Goal: Information Seeking & Learning: Learn about a topic

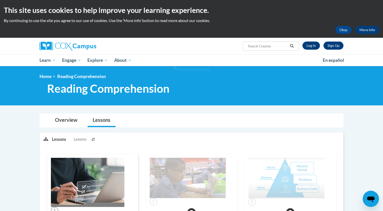
click at [308, 45] on link "Log In" at bounding box center [310, 45] width 17 height 8
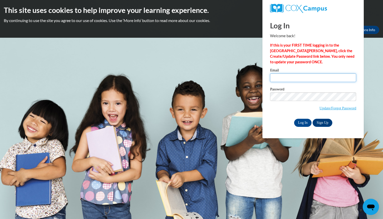
type input "LONGJOY@aasd.k12.wi.us"
click at [301, 124] on input "Log In" at bounding box center [303, 123] width 18 height 8
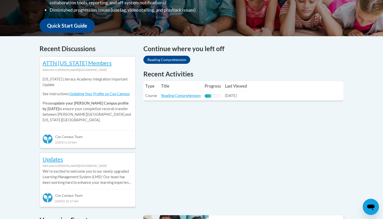
scroll to position [179, 0]
click at [183, 95] on link "Reading Comprehension" at bounding box center [180, 95] width 39 height 4
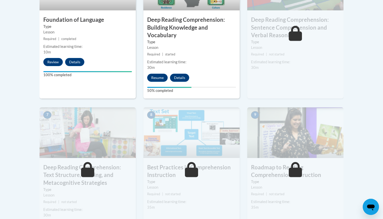
scroll to position [313, 0]
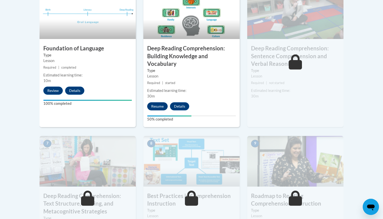
click at [158, 106] on button "Resume" at bounding box center [157, 106] width 20 height 8
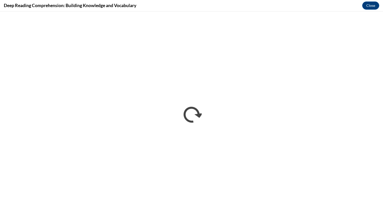
scroll to position [0, 0]
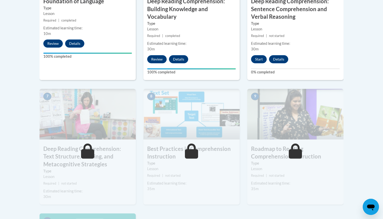
scroll to position [359, 0]
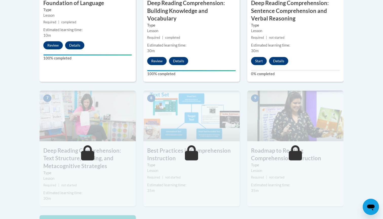
click at [258, 61] on button "Start" at bounding box center [259, 61] width 16 height 8
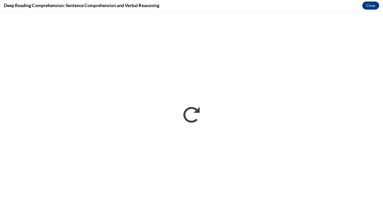
scroll to position [0, 0]
